Goal: Task Accomplishment & Management: Complete application form

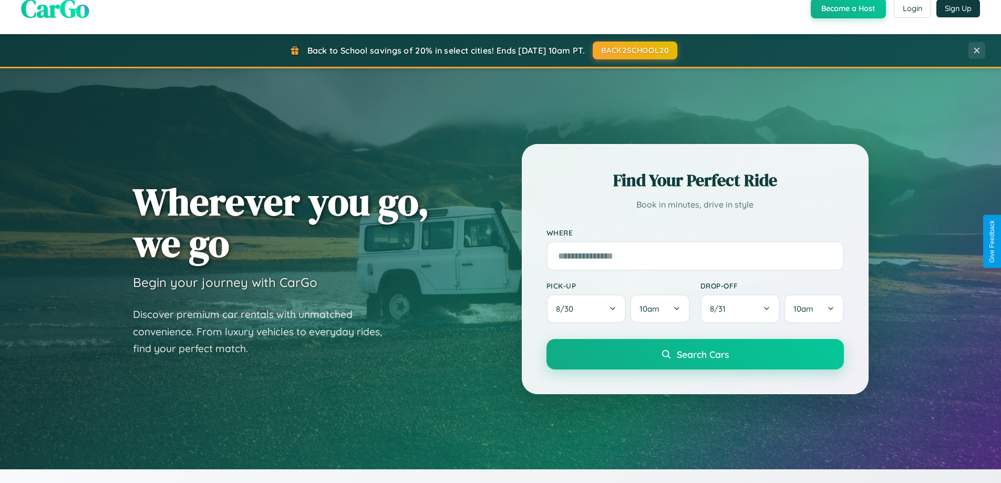
scroll to position [453, 0]
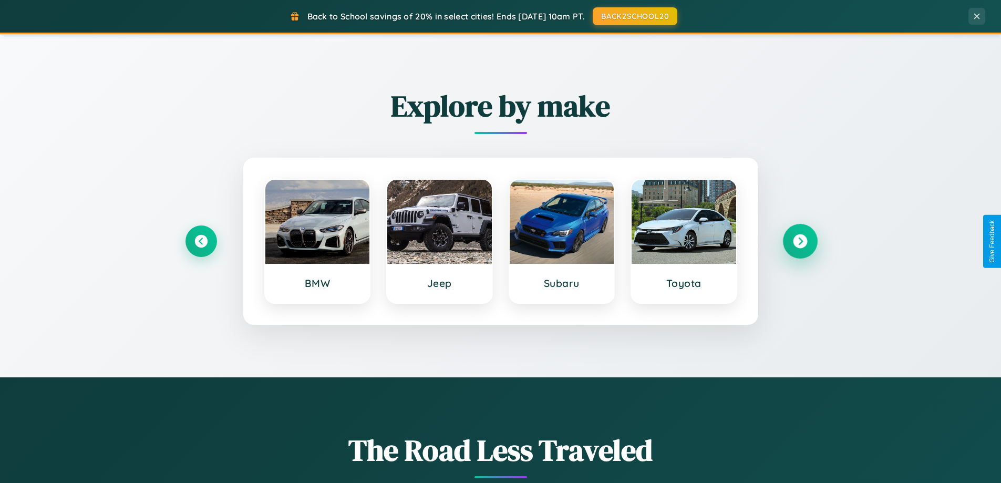
click at [800, 241] on icon at bounding box center [800, 241] width 14 height 14
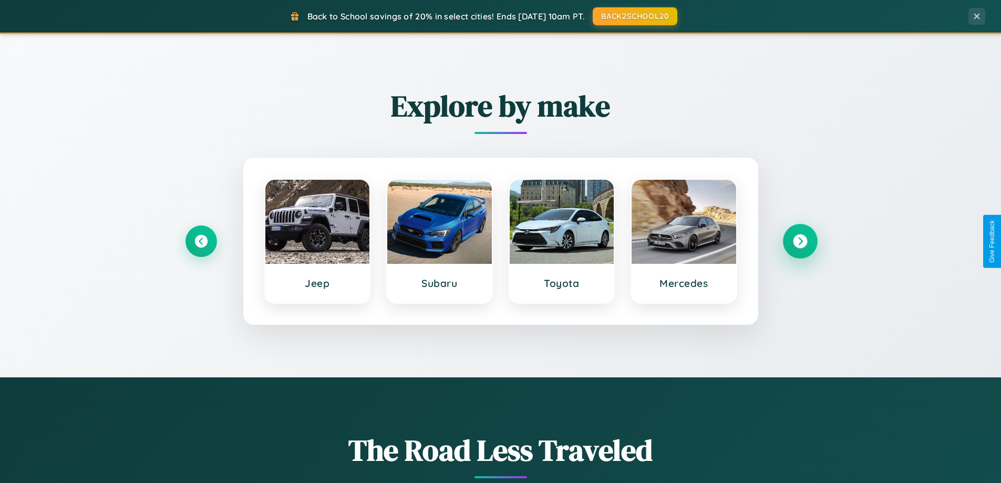
click at [800, 241] on icon at bounding box center [800, 241] width 14 height 14
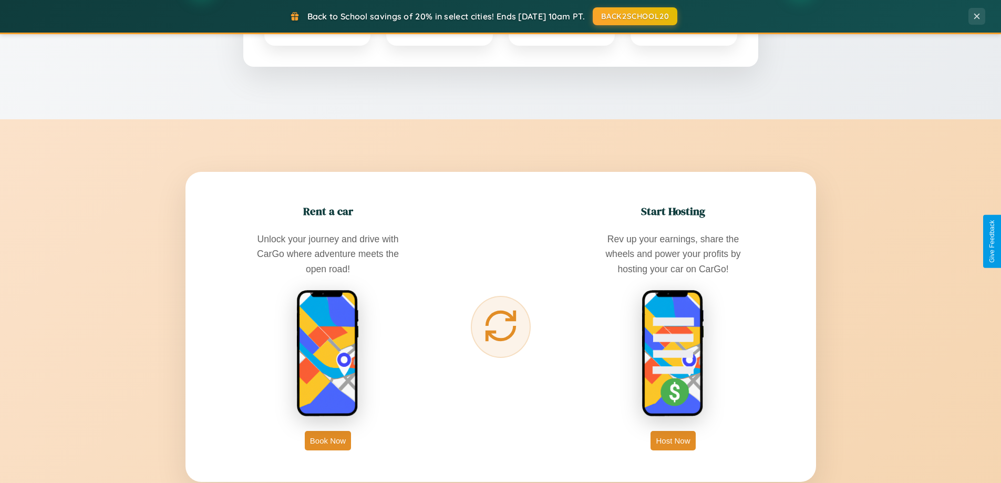
scroll to position [2022, 0]
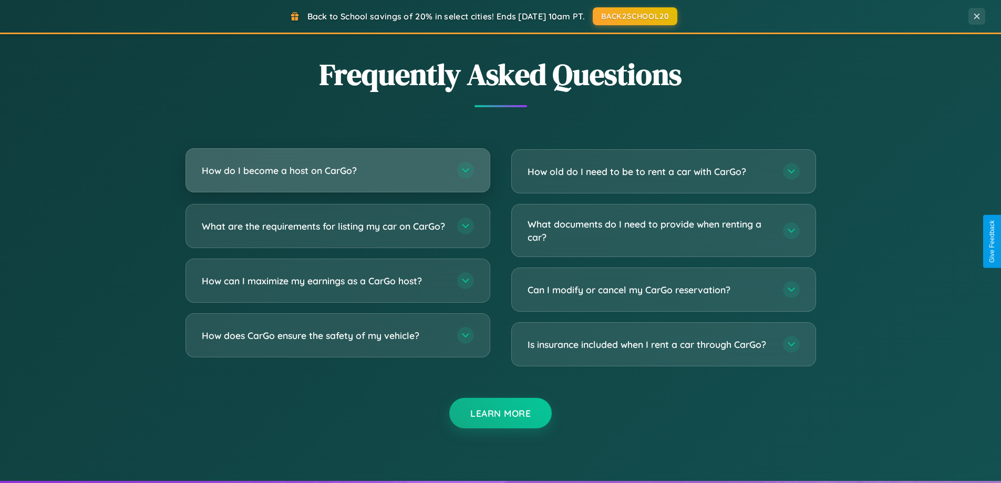
click at [337, 170] on h3 "How do I become a host on CarGo?" at bounding box center [324, 170] width 245 height 13
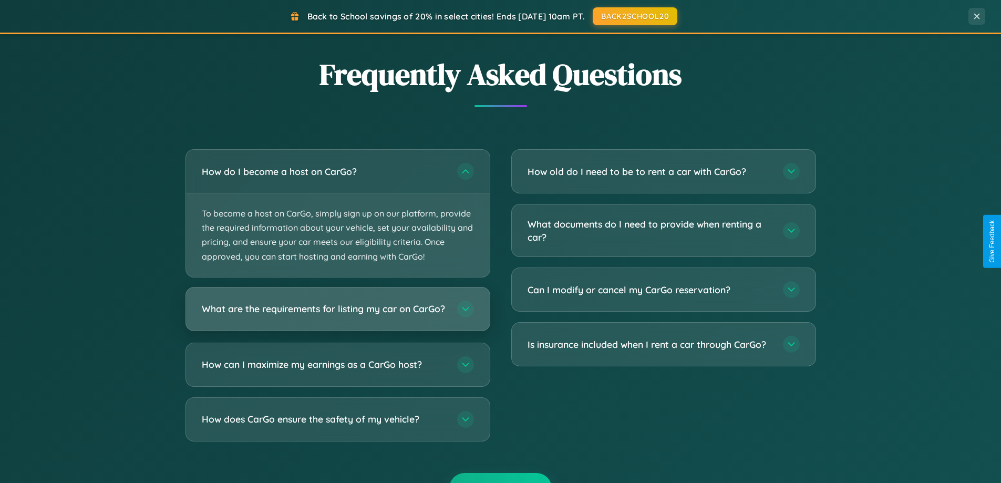
click at [337, 314] on h3 "What are the requirements for listing my car on CarGo?" at bounding box center [324, 308] width 245 height 13
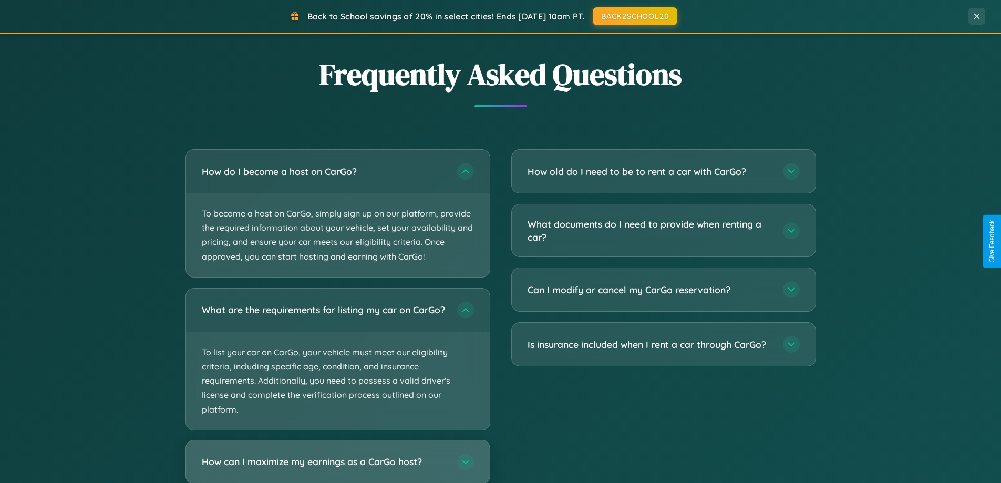
click at [337, 466] on h3 "How can I maximize my earnings as a CarGo host?" at bounding box center [324, 461] width 245 height 13
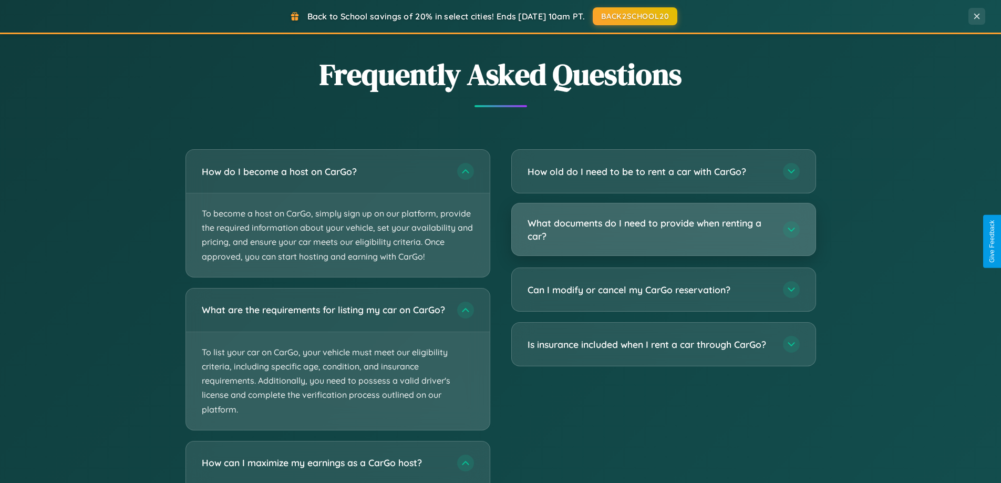
click at [663, 230] on h3 "What documents do I need to provide when renting a car?" at bounding box center [650, 229] width 245 height 26
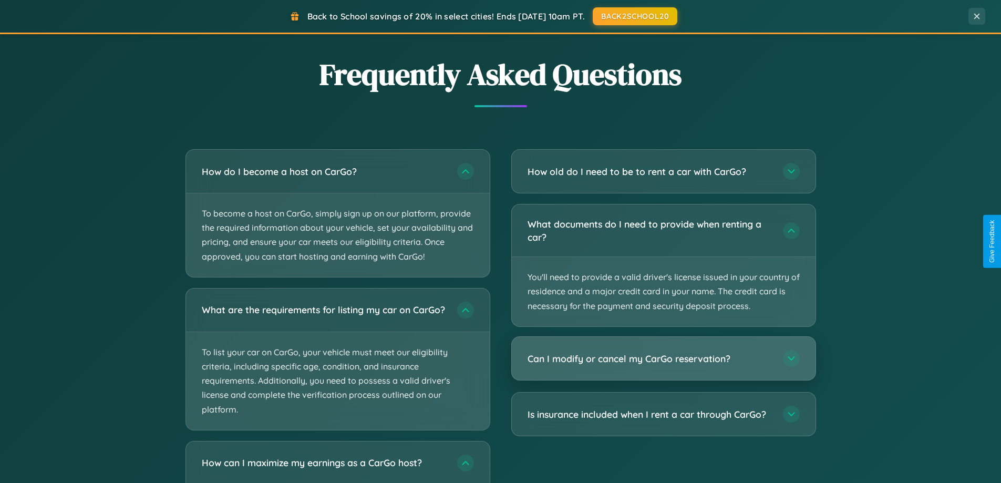
click at [663, 358] on h3 "Can I modify or cancel my CarGo reservation?" at bounding box center [650, 358] width 245 height 13
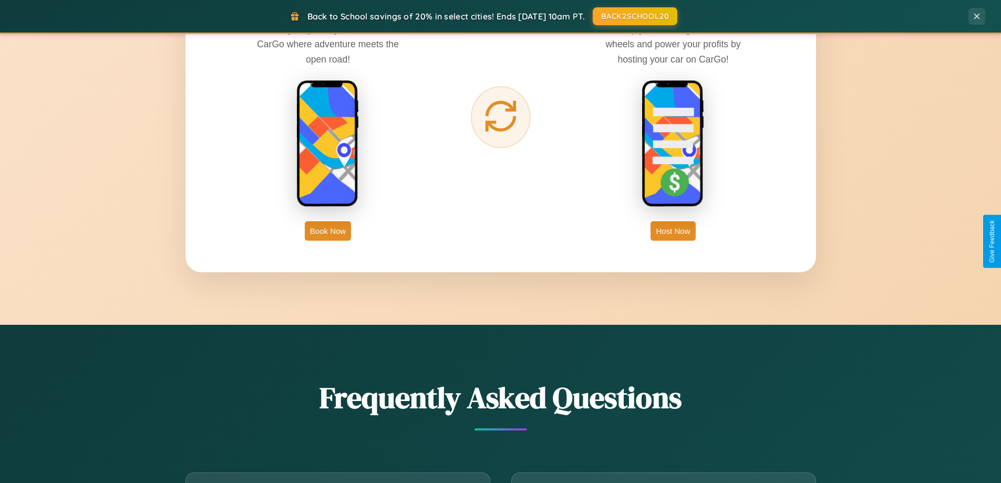
scroll to position [1688, 0]
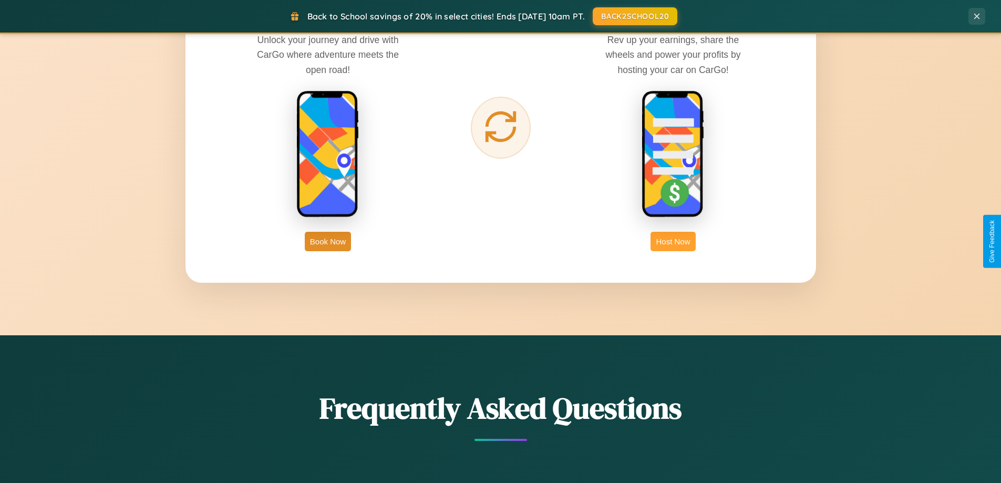
click at [673, 241] on button "Host Now" at bounding box center [672, 241] width 45 height 19
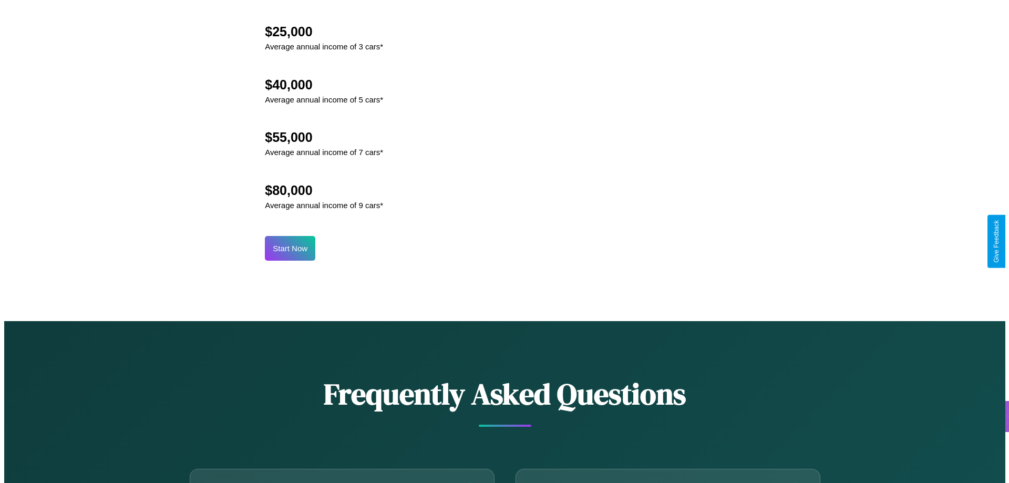
scroll to position [1096, 0]
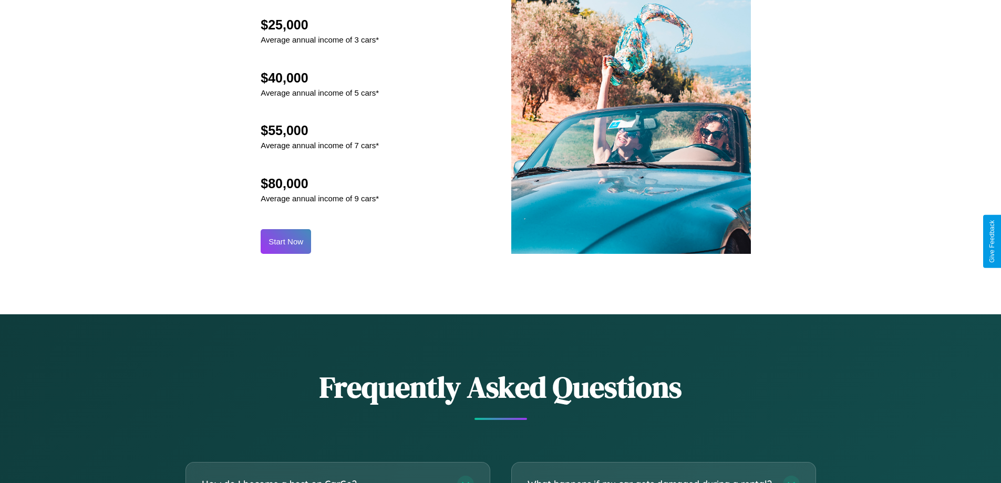
click at [286, 241] on button "Start Now" at bounding box center [286, 241] width 50 height 25
